Goal: Navigation & Orientation: Find specific page/section

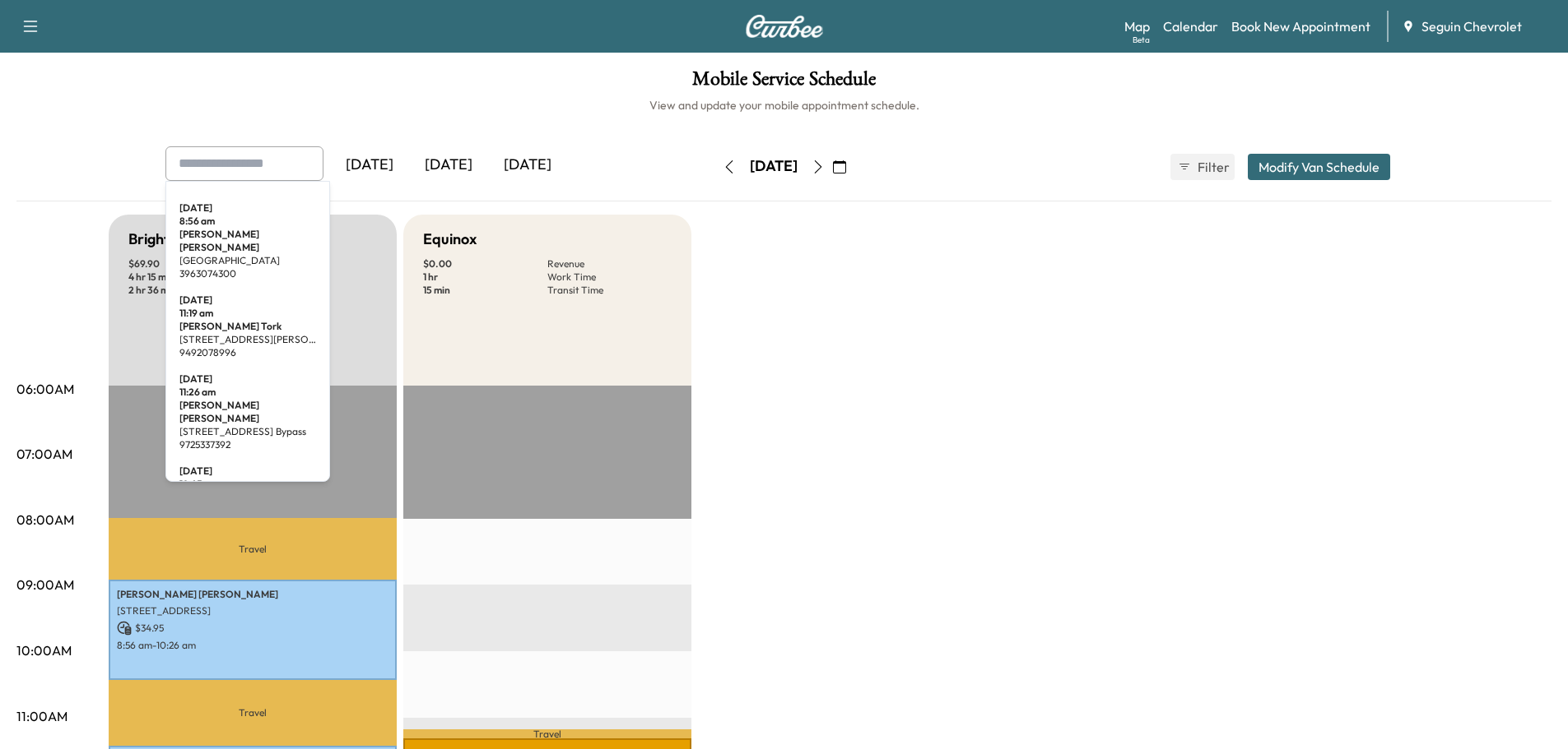
click at [271, 168] on input "text" at bounding box center [245, 163] width 158 height 34
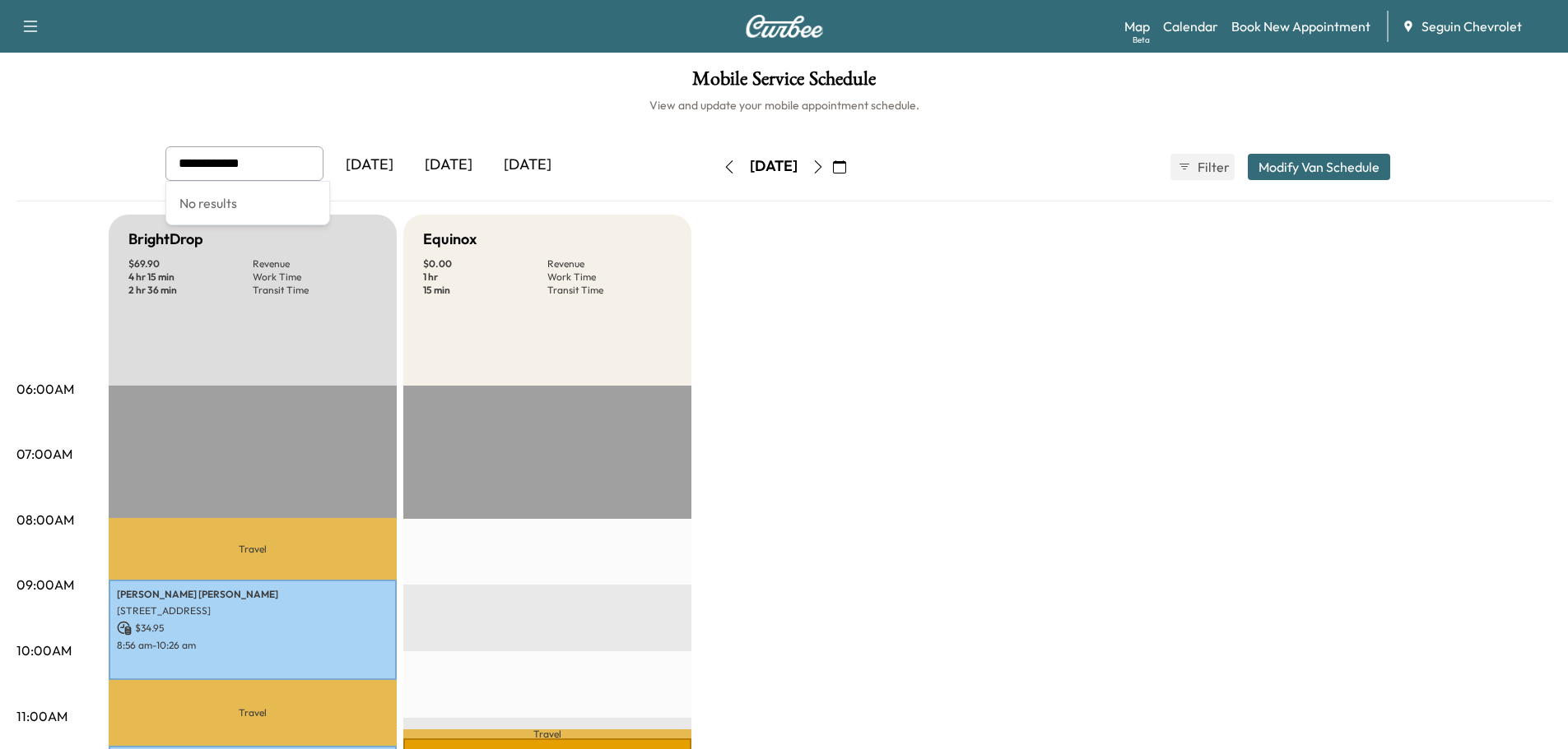
type input "**********"
click at [457, 163] on div "[DATE]" at bounding box center [448, 165] width 79 height 38
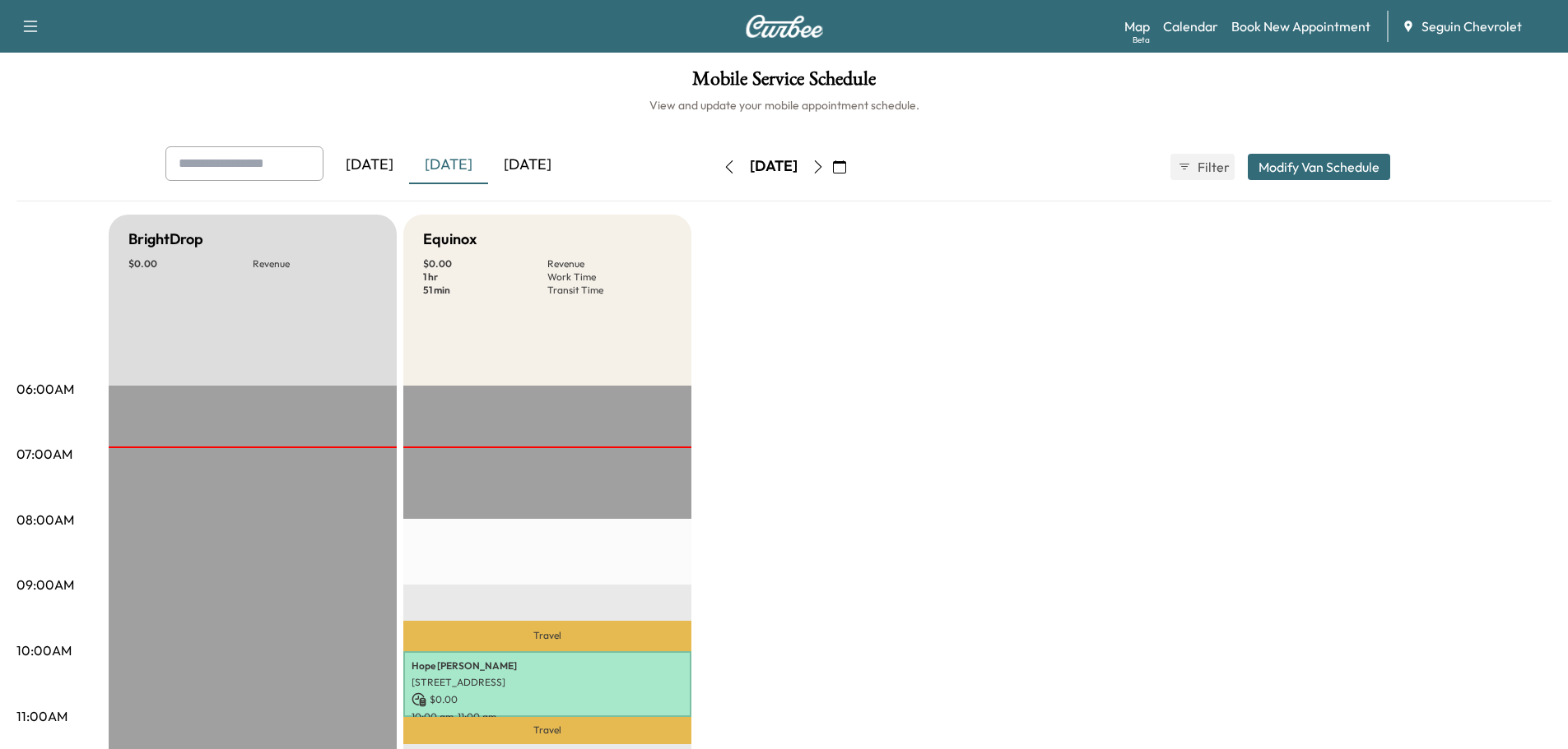
click at [846, 170] on icon "button" at bounding box center [839, 167] width 13 height 13
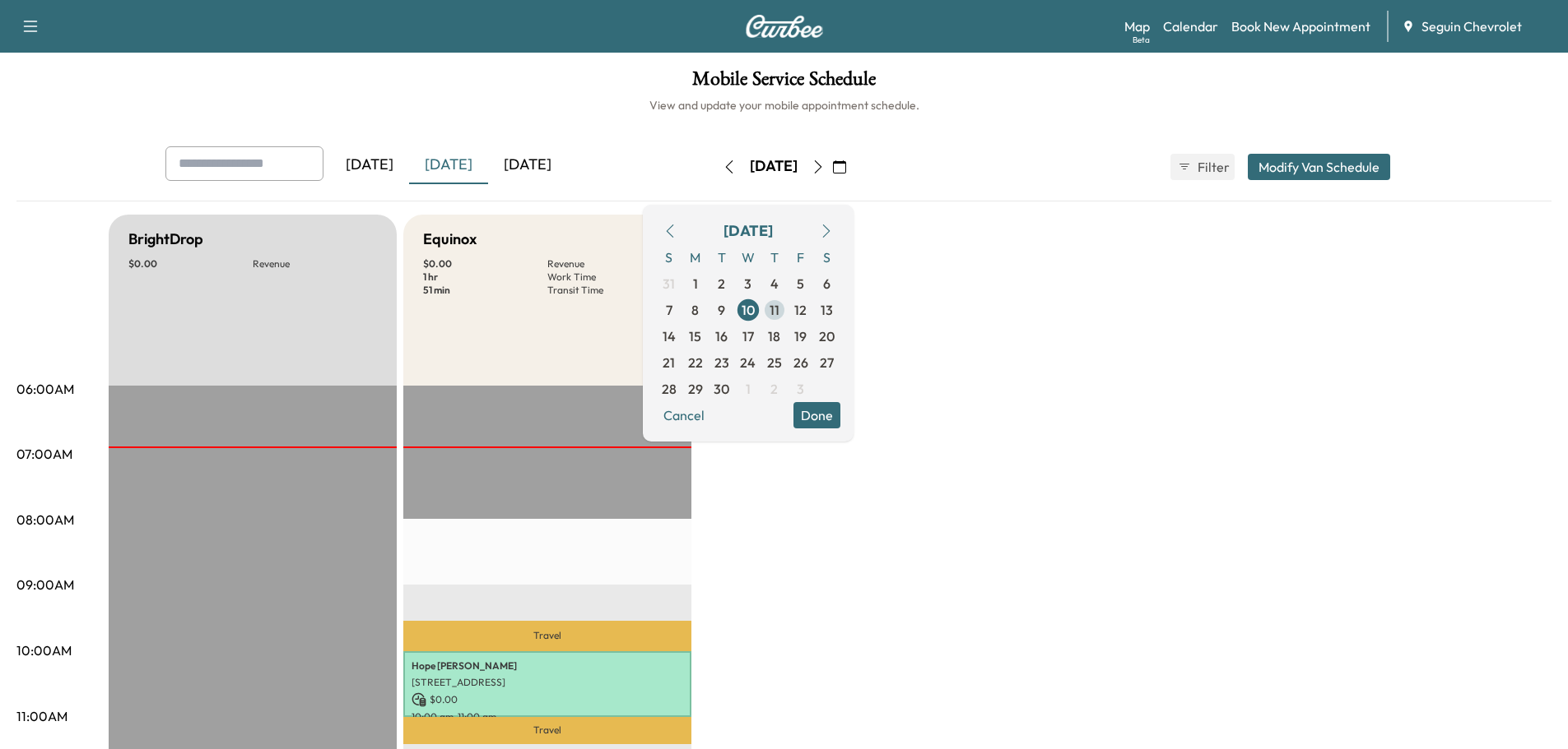
click at [779, 303] on span "11" at bounding box center [774, 310] width 10 height 20
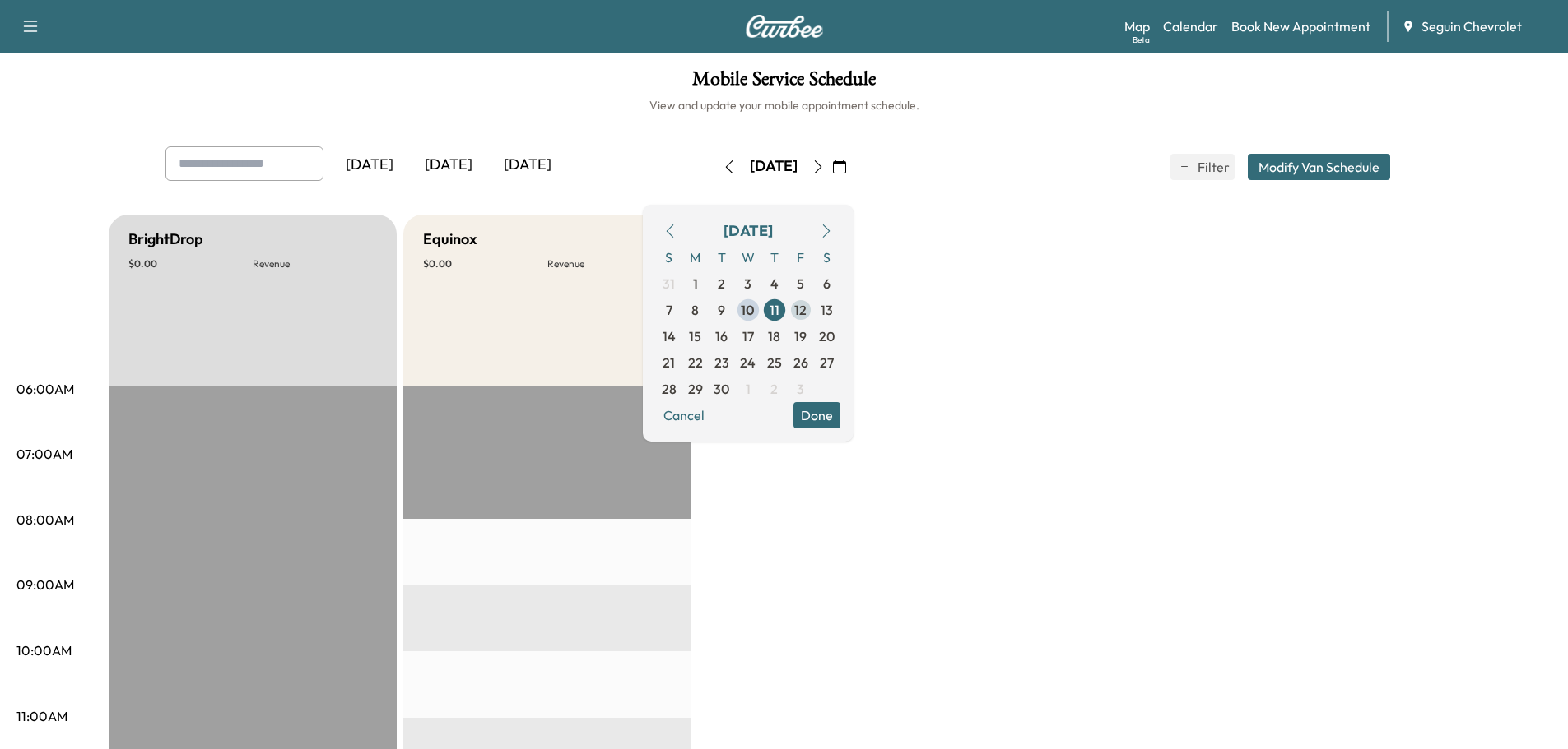
click at [806, 310] on span "12" at bounding box center [800, 310] width 12 height 20
click at [701, 333] on span "15" at bounding box center [695, 336] width 12 height 20
click at [727, 334] on span "16" at bounding box center [721, 336] width 12 height 20
click at [754, 330] on span "17" at bounding box center [748, 336] width 11 height 20
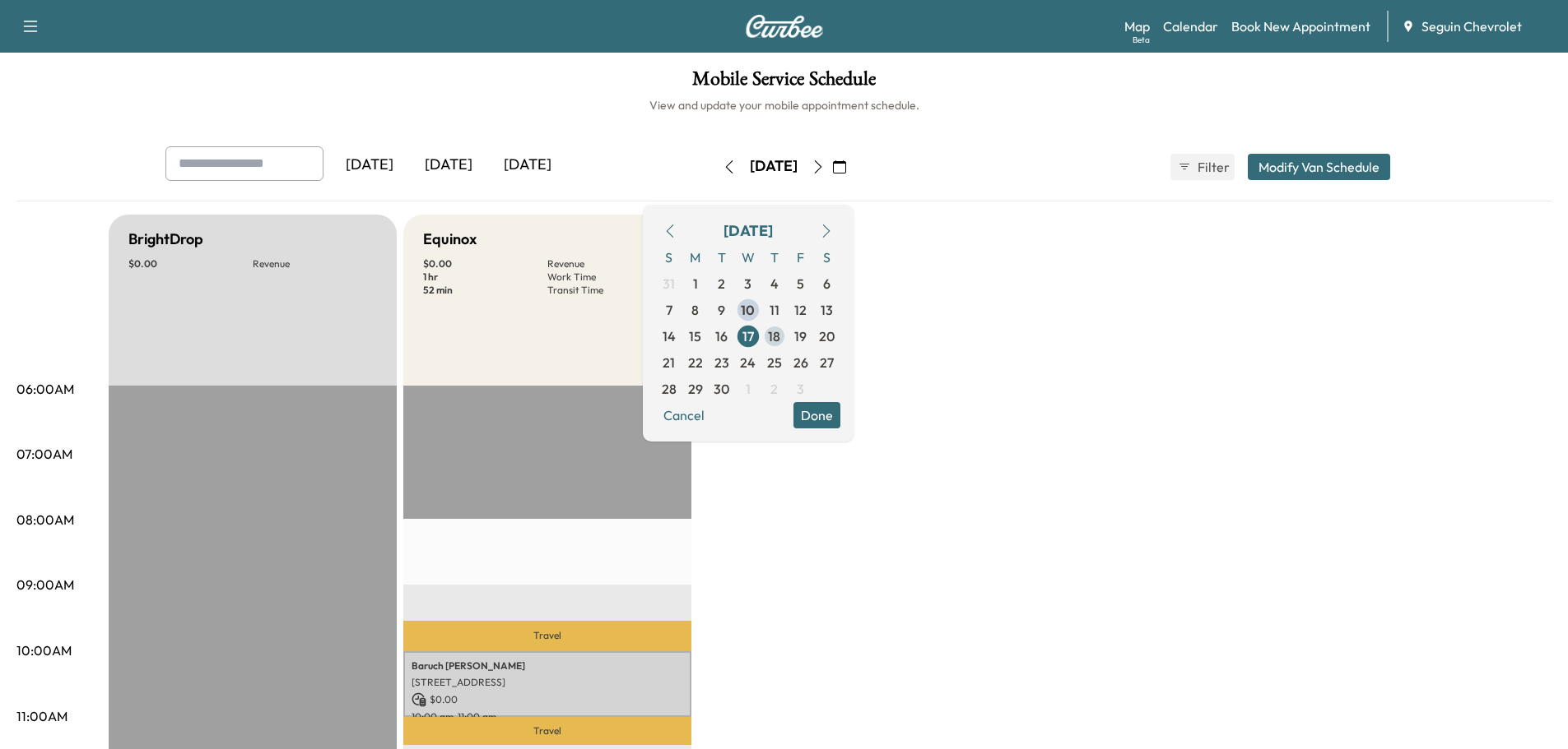
click at [780, 336] on span "18" at bounding box center [774, 336] width 12 height 20
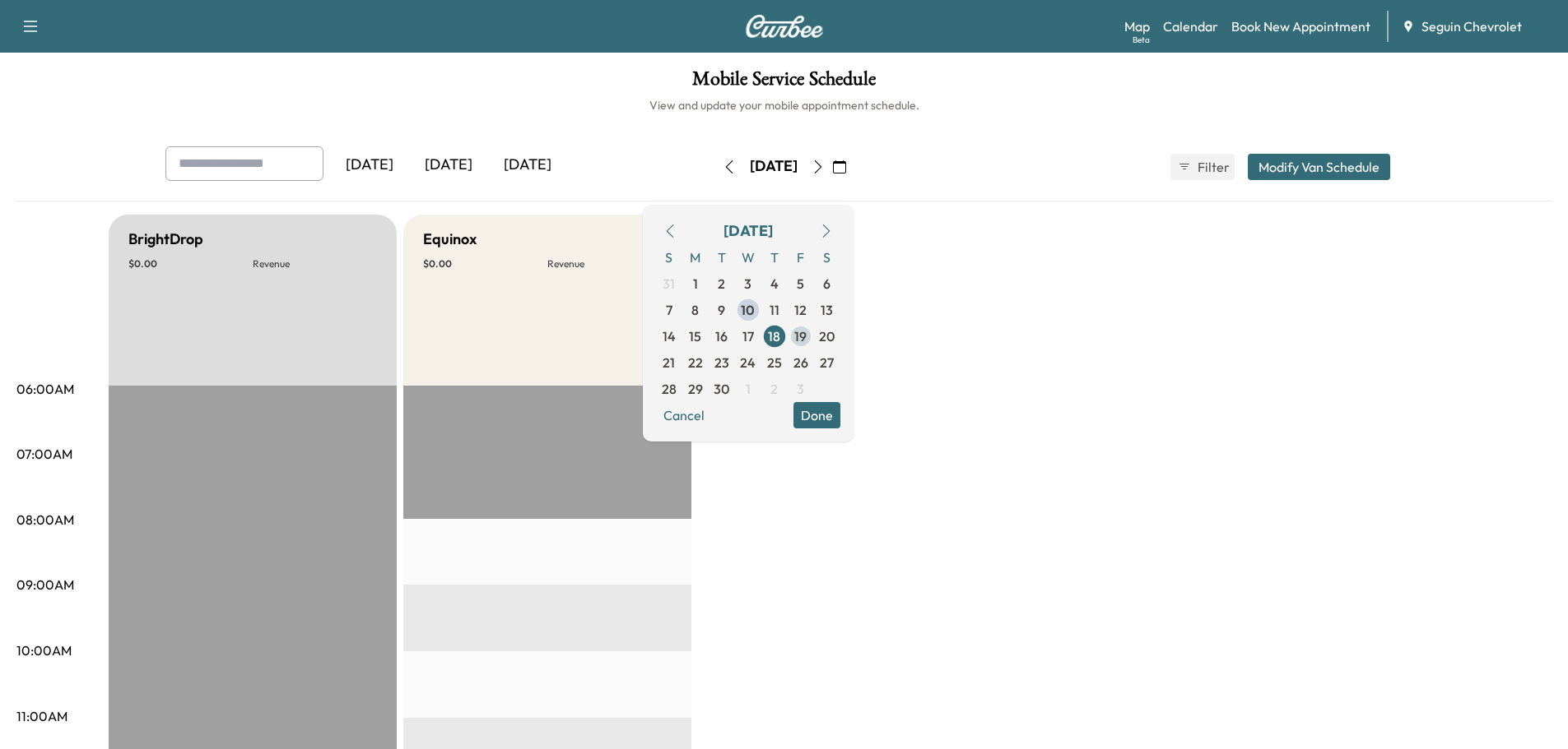
click at [806, 336] on span "19" at bounding box center [800, 336] width 12 height 20
click at [1185, 27] on link "Calendar" at bounding box center [1190, 26] width 55 height 20
